Goal: Transaction & Acquisition: Purchase product/service

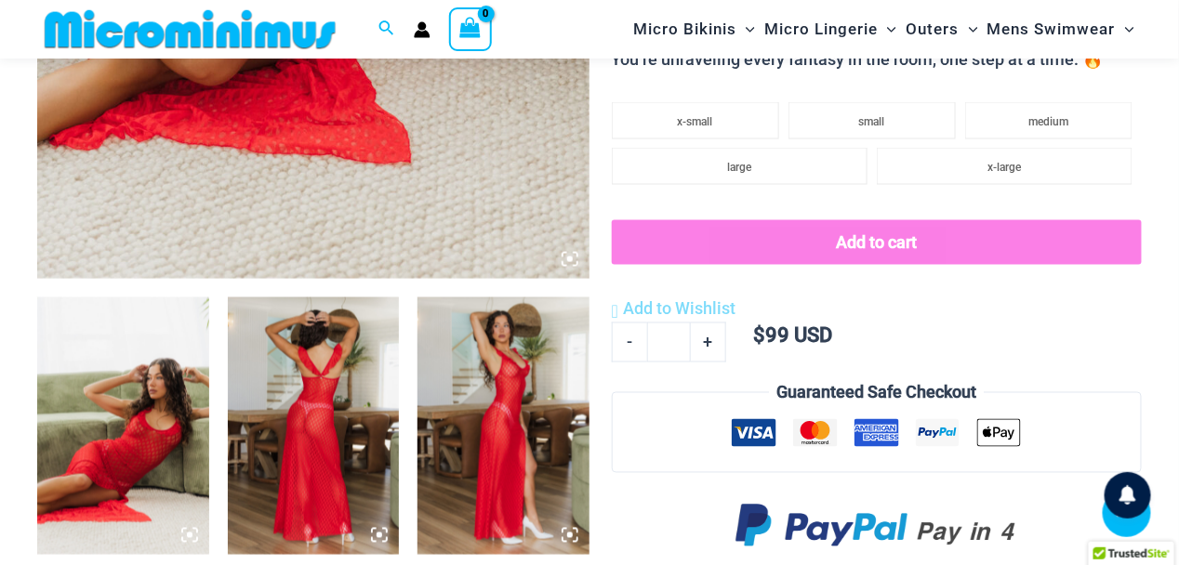
scroll to position [755, 0]
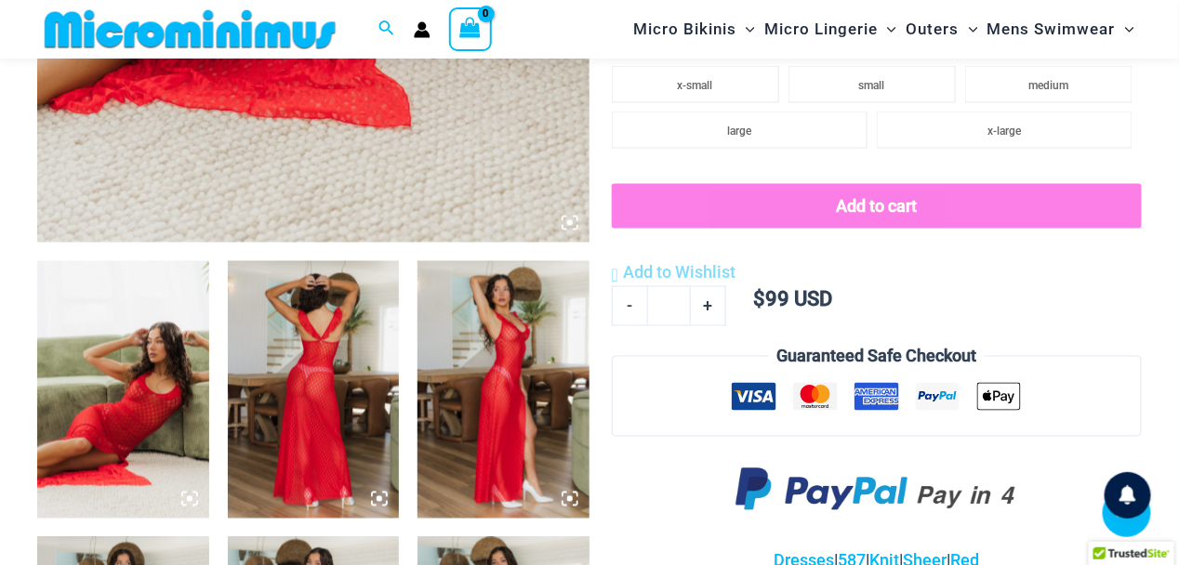
click at [155, 400] on img at bounding box center [123, 390] width 172 height 258
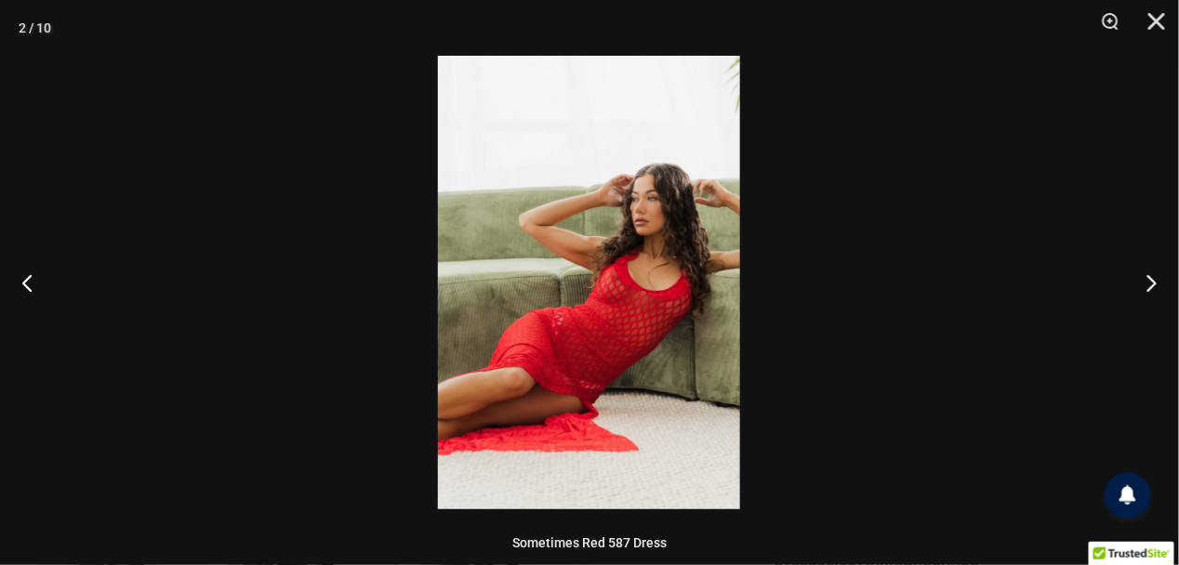
click at [583, 309] on img at bounding box center [589, 283] width 302 height 454
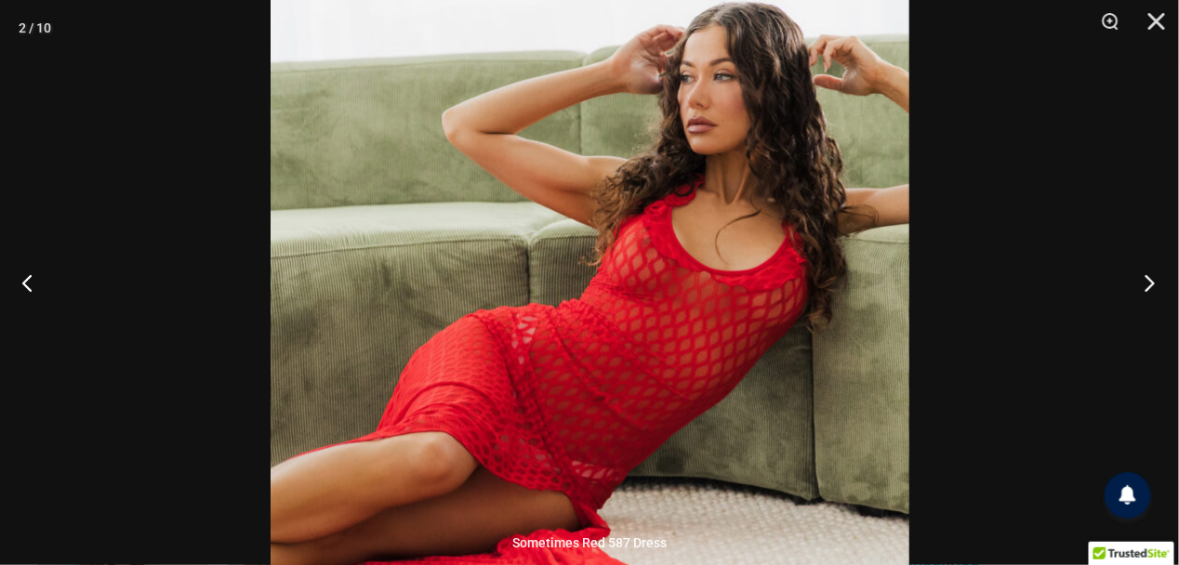
click at [1149, 279] on button "Next" at bounding box center [1144, 282] width 70 height 93
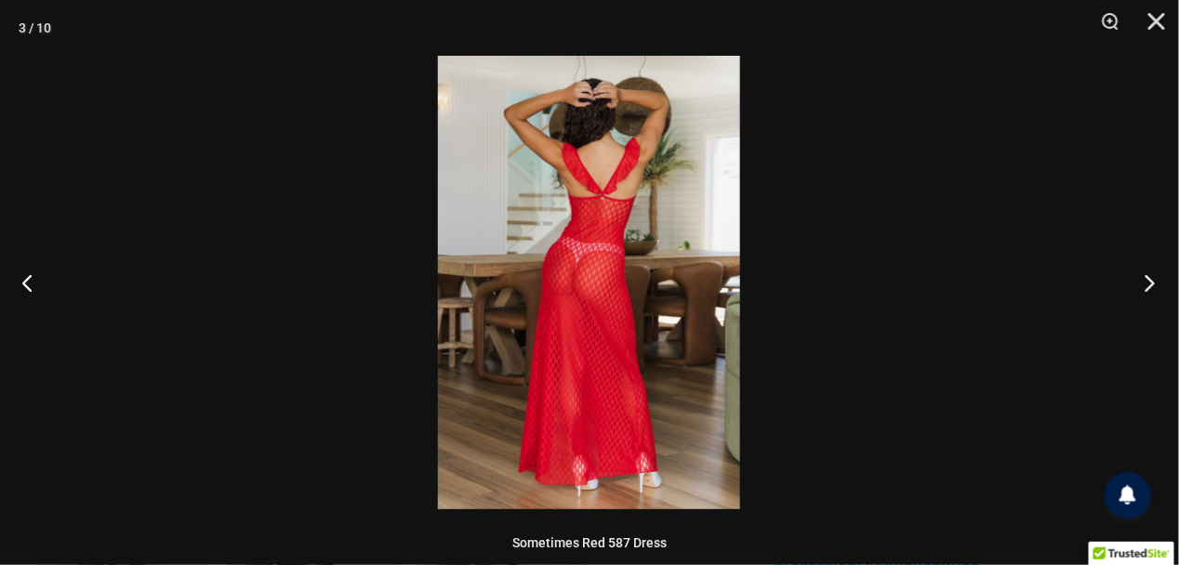
click at [1149, 279] on button "Next" at bounding box center [1144, 282] width 70 height 93
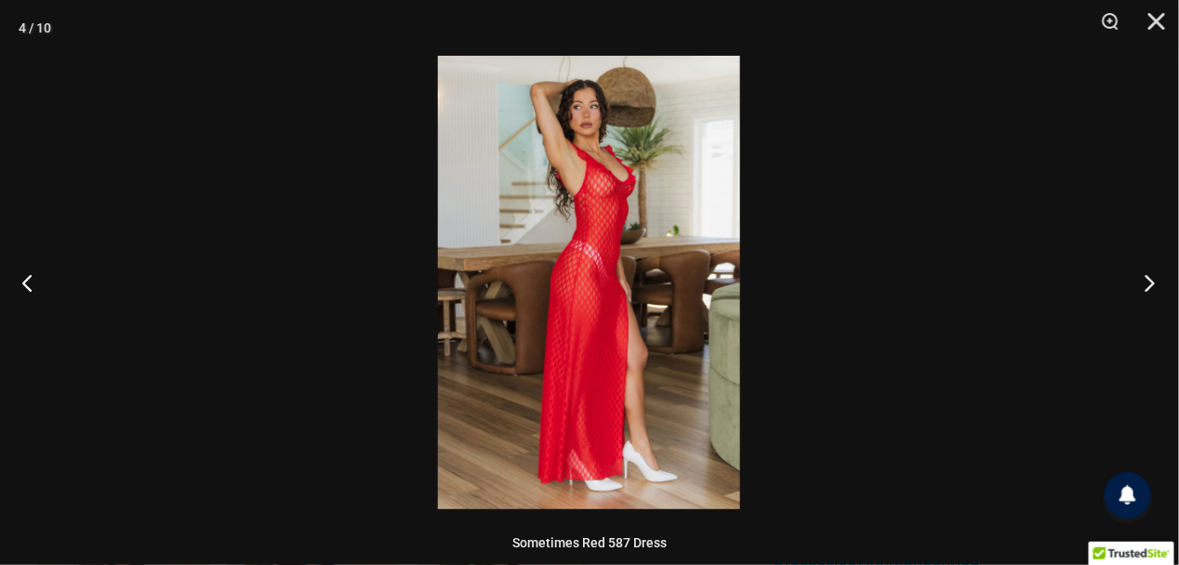
click at [1149, 279] on button "Next" at bounding box center [1144, 282] width 70 height 93
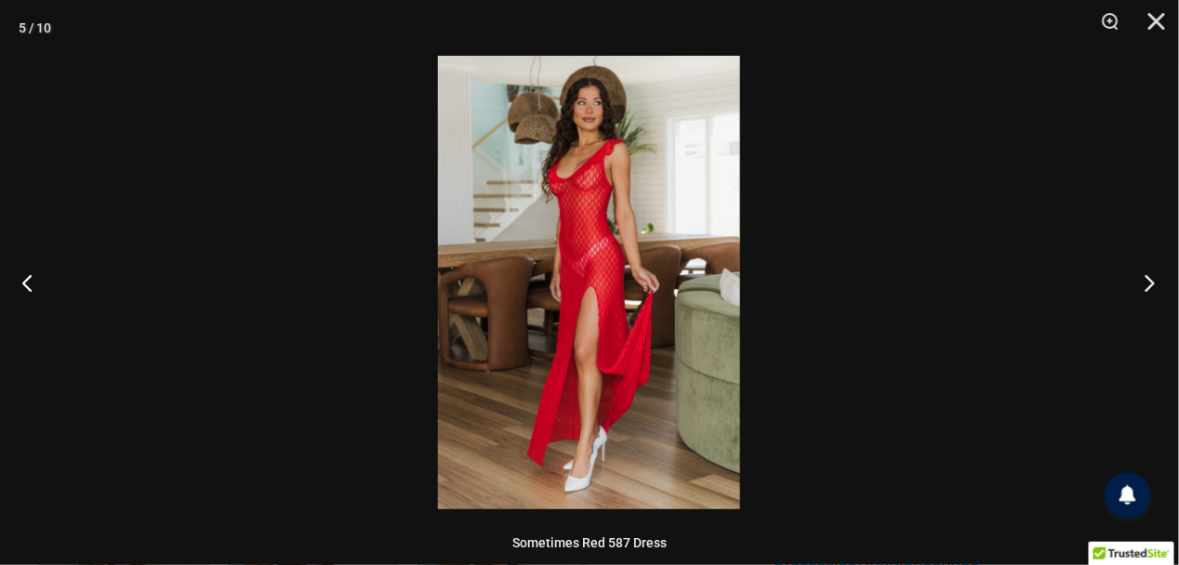
click at [1149, 279] on button "Next" at bounding box center [1144, 282] width 70 height 93
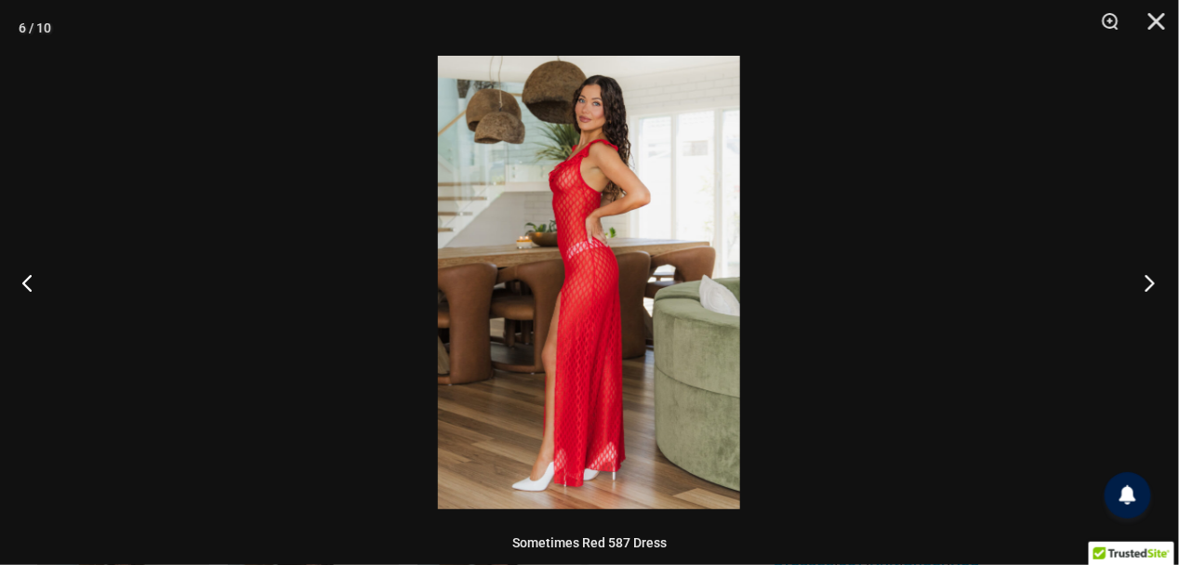
click at [1149, 279] on button "Next" at bounding box center [1144, 282] width 70 height 93
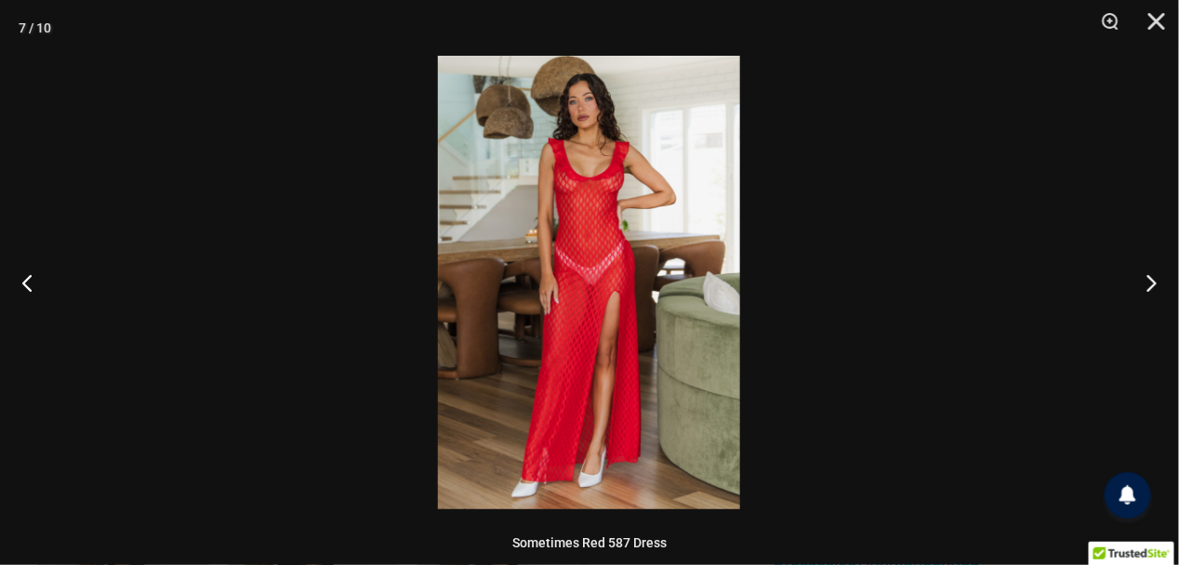
click at [574, 206] on img at bounding box center [589, 283] width 302 height 454
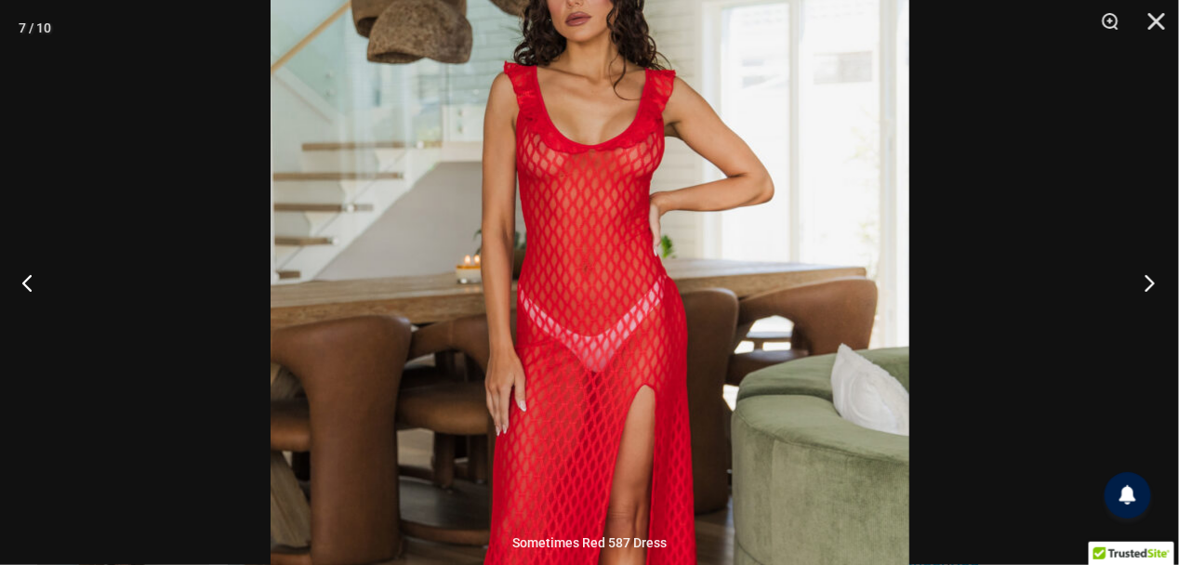
click at [1150, 281] on button "Next" at bounding box center [1144, 282] width 70 height 93
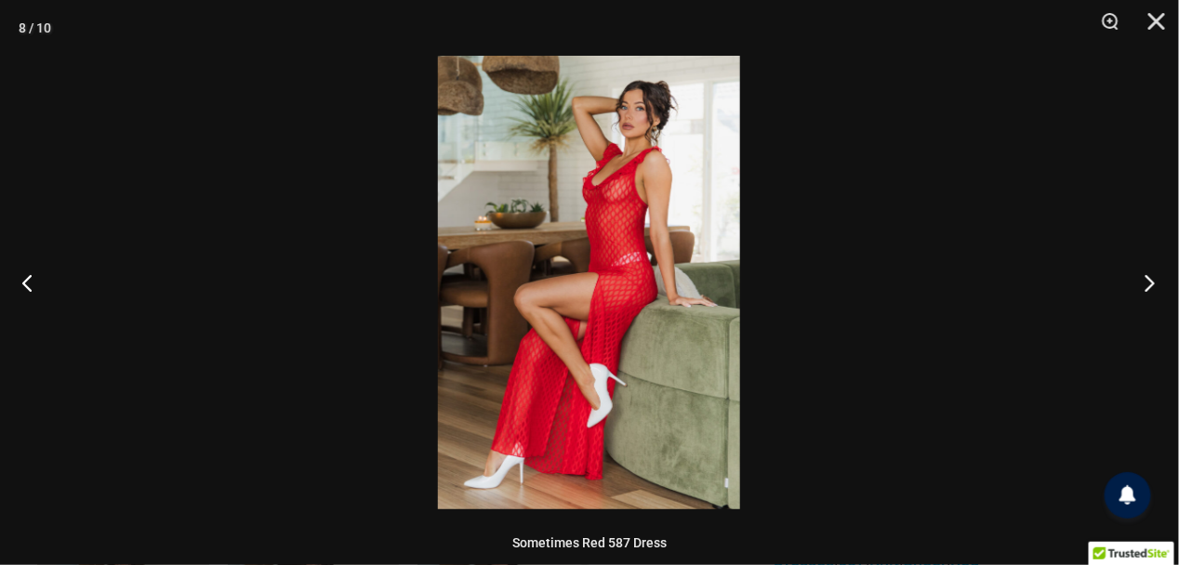
click at [1150, 281] on button "Next" at bounding box center [1144, 282] width 70 height 93
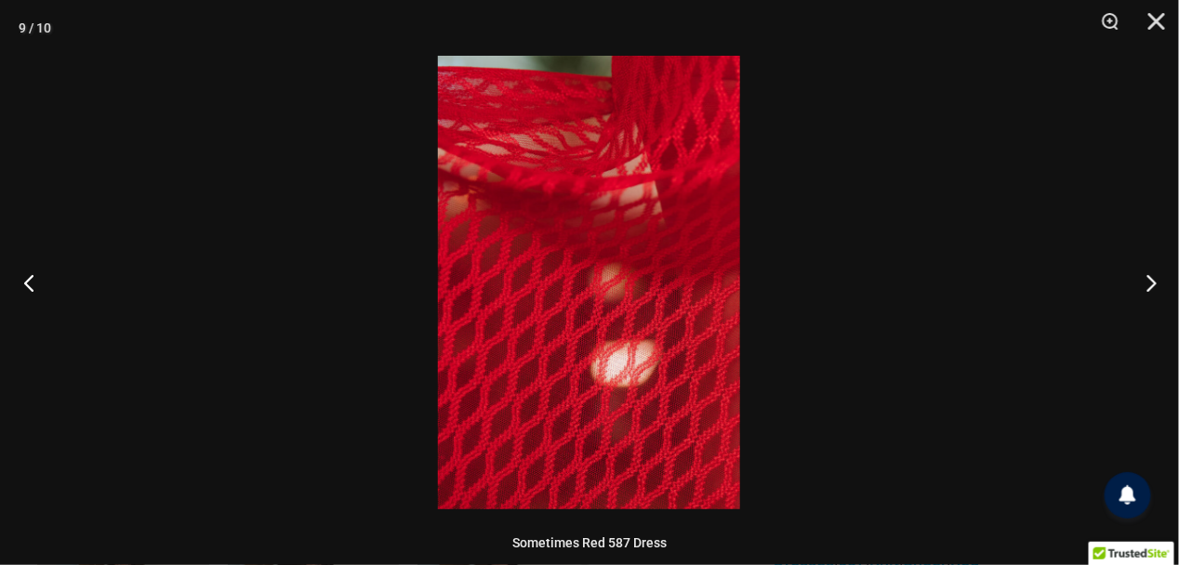
click at [22, 285] on button "Previous" at bounding box center [35, 282] width 70 height 93
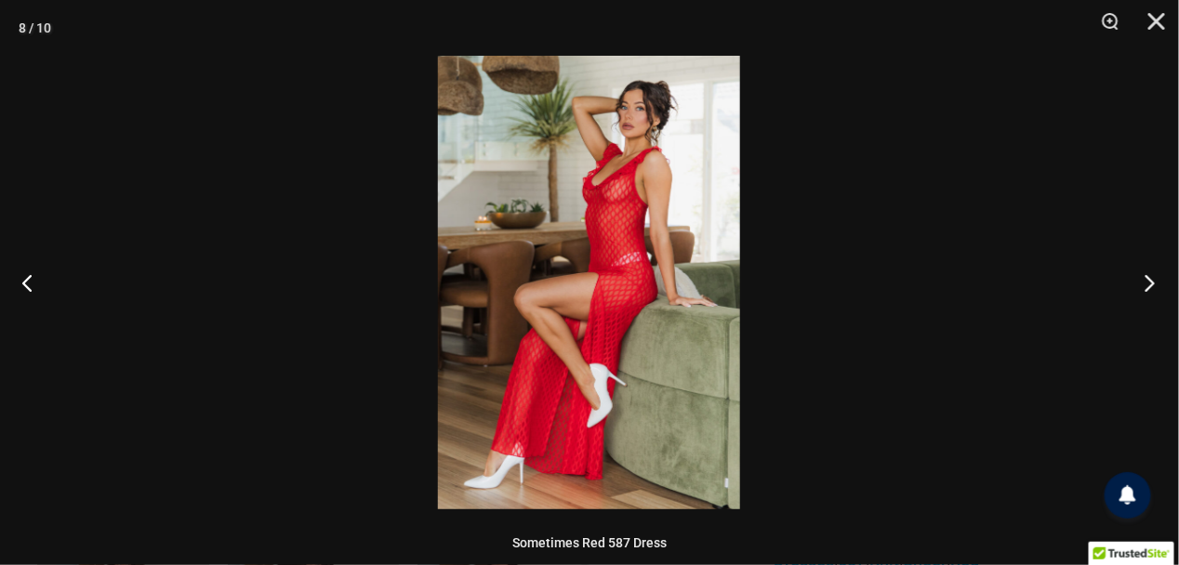
click at [1148, 280] on button "Next" at bounding box center [1144, 282] width 70 height 93
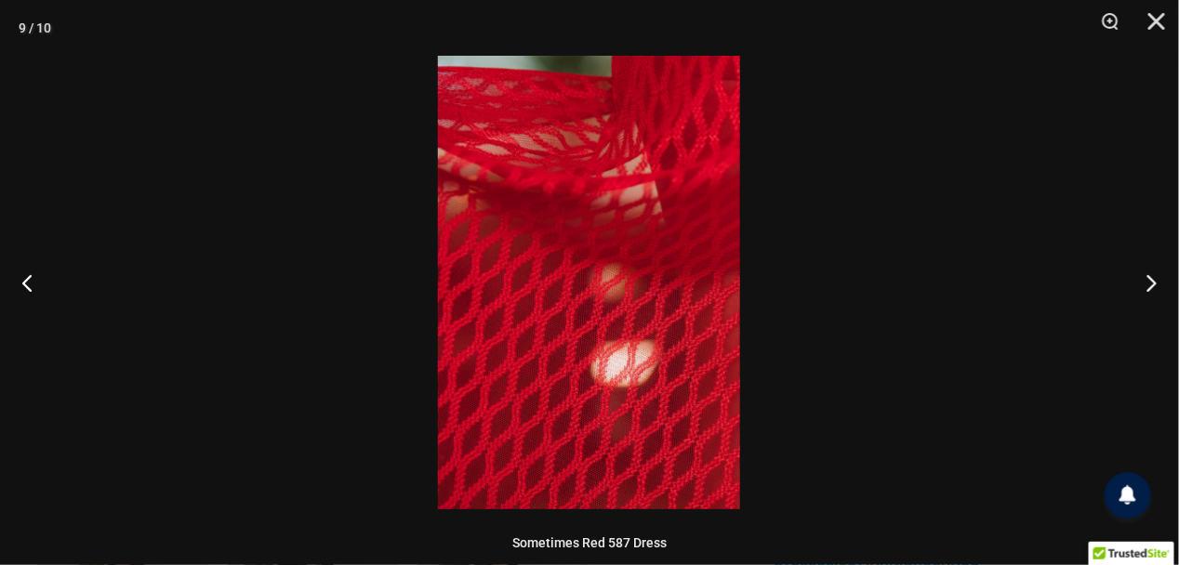
click at [540, 337] on img at bounding box center [589, 283] width 302 height 454
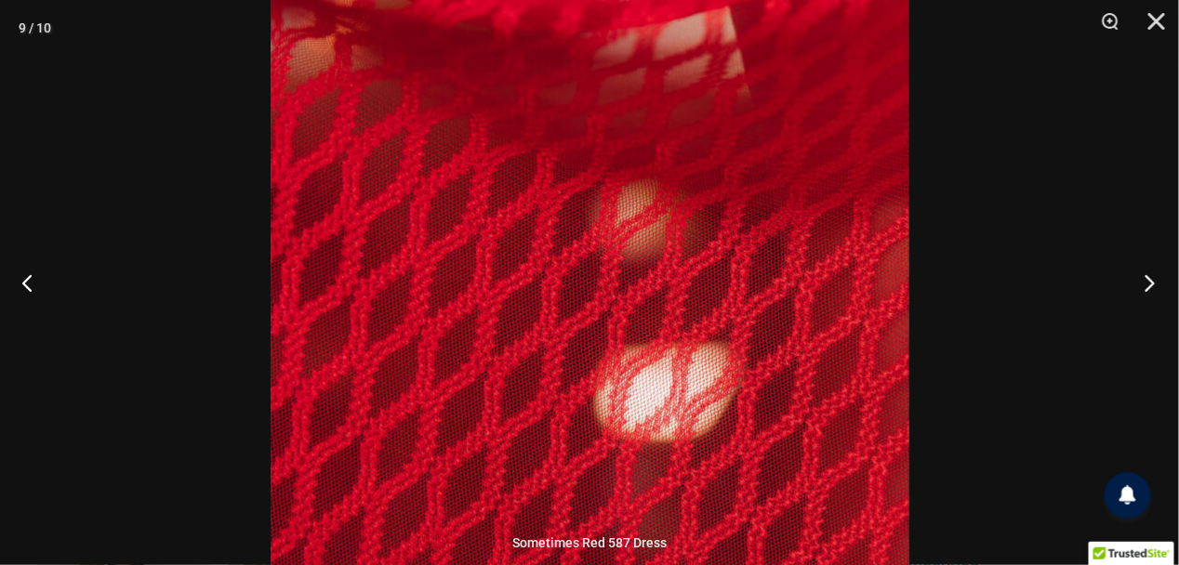
click at [1145, 276] on button "Next" at bounding box center [1144, 282] width 70 height 93
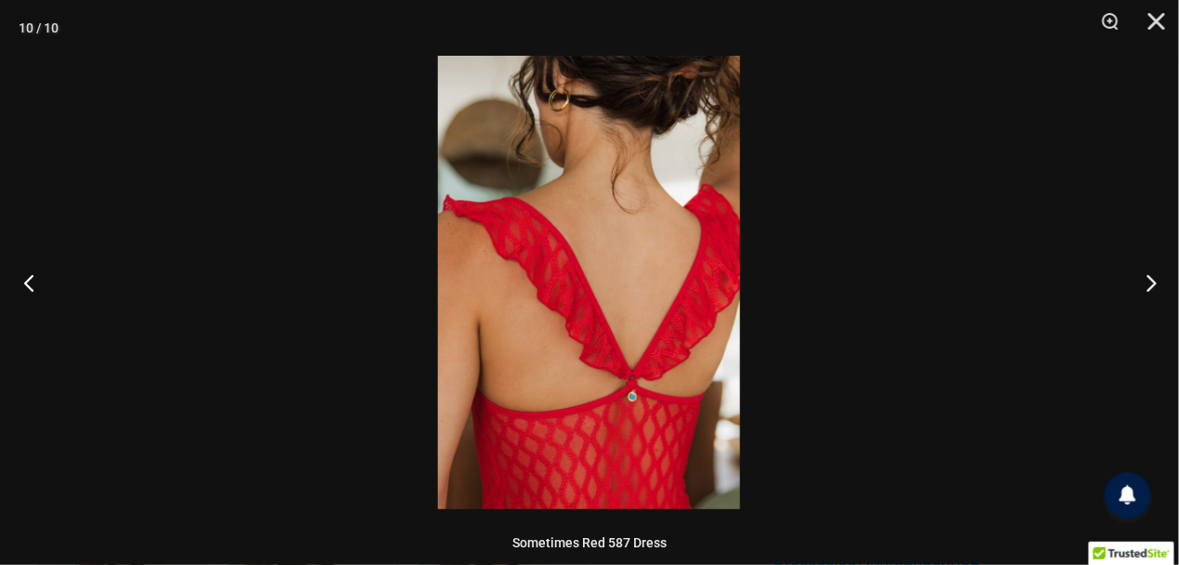
click at [26, 285] on button "Previous" at bounding box center [35, 282] width 70 height 93
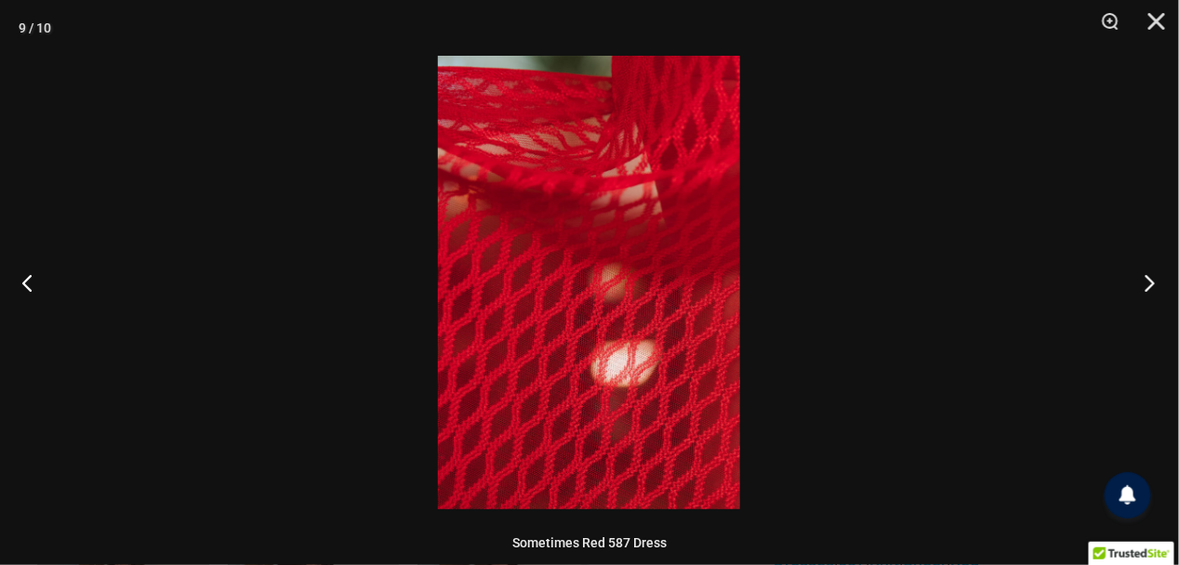
click at [1148, 284] on button "Next" at bounding box center [1144, 282] width 70 height 93
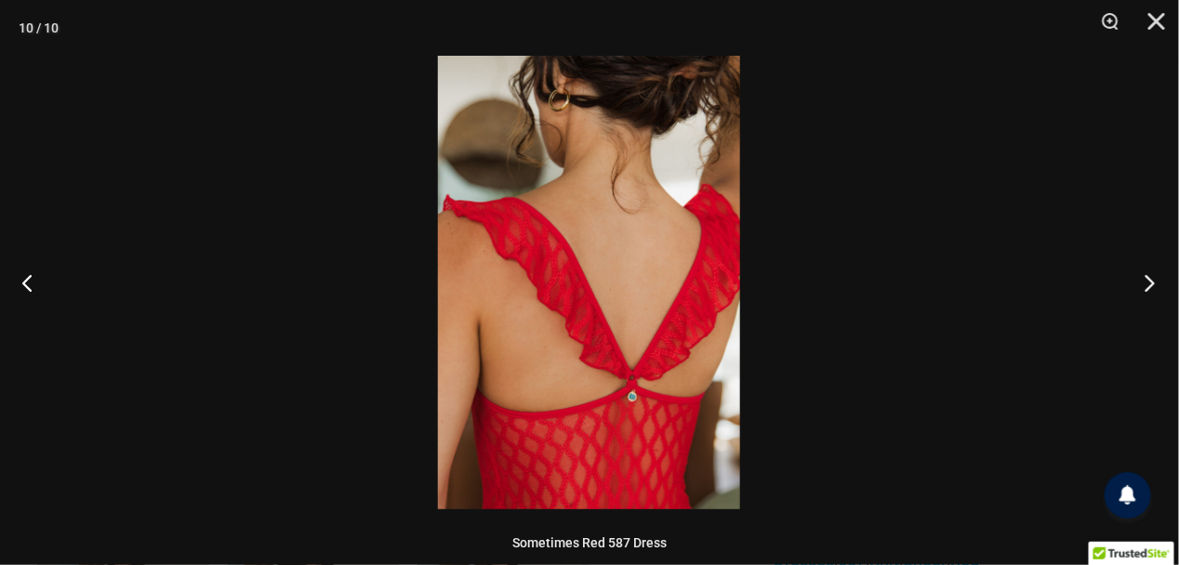
click at [1148, 284] on button "Next" at bounding box center [1144, 282] width 70 height 93
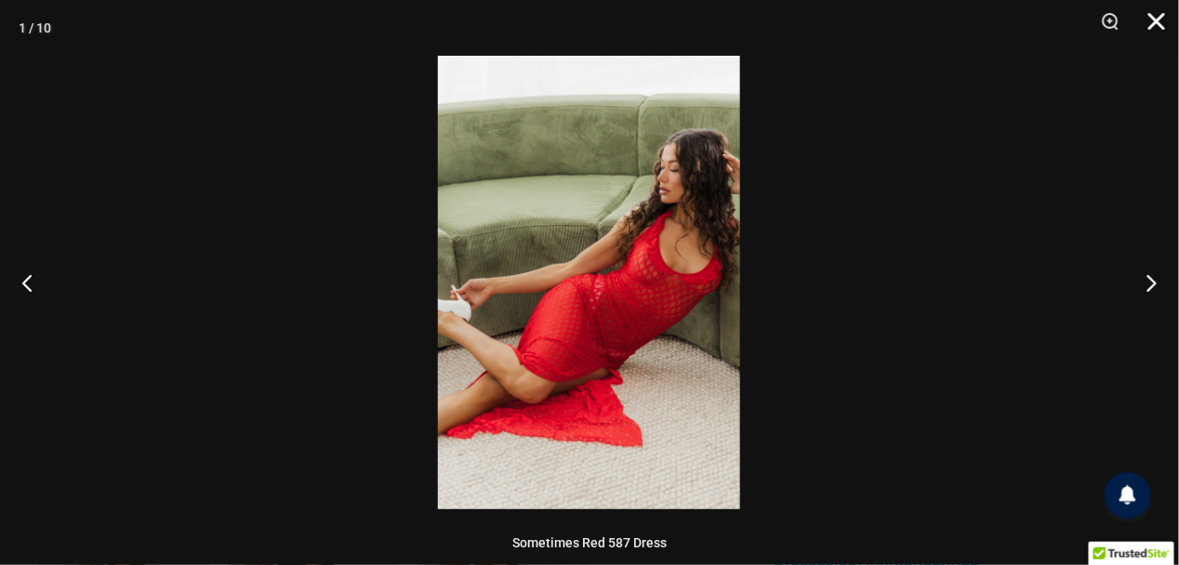
click at [1152, 15] on button "Close" at bounding box center [1150, 28] width 46 height 56
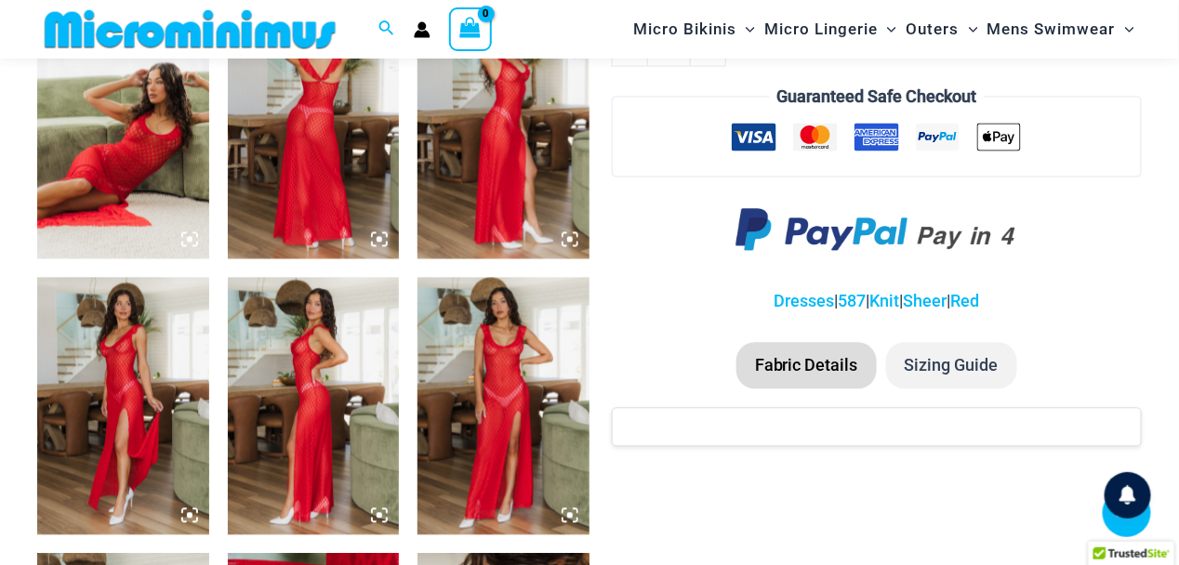
scroll to position [1016, 0]
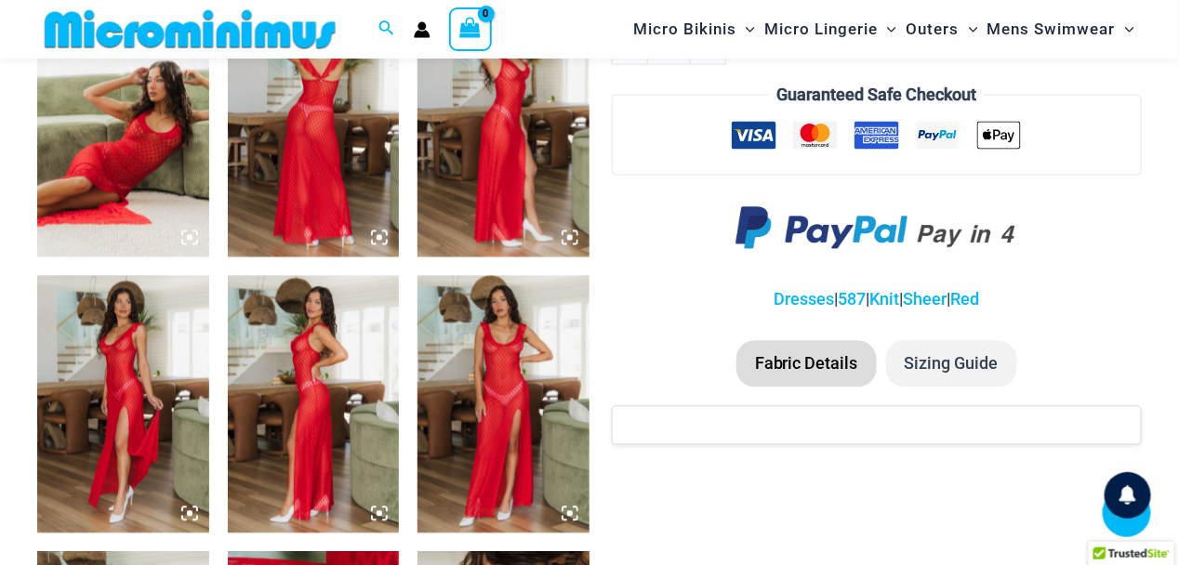
click at [961, 364] on li "Sizing Guide" at bounding box center [951, 364] width 131 height 46
